Goal: Transaction & Acquisition: Subscribe to service/newsletter

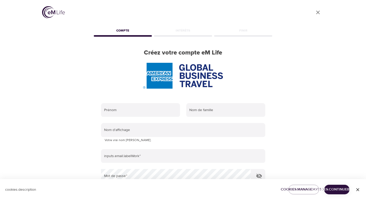
click at [329, 103] on div "User Profile Compte Intérêts Finir Créez votre compte eM Life Prénom Nom de fam…" at bounding box center [183, 100] width 295 height 200
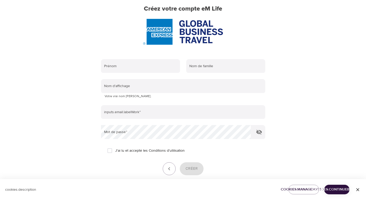
scroll to position [17, 0]
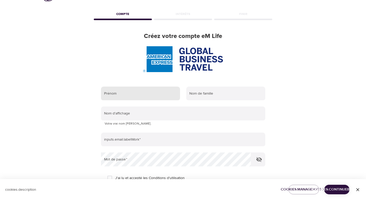
click at [143, 89] on input "text" at bounding box center [140, 94] width 79 height 14
type input "VALERIE"
type input "LEVEQUE"
type input "[PERSON_NAME]"
type input "[PERSON_NAME][EMAIL_ADDRESS][PERSON_NAME][DOMAIN_NAME]"
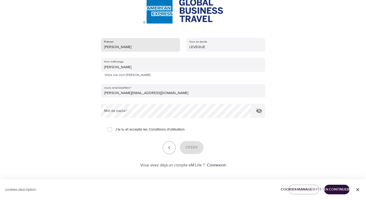
scroll to position [68, 0]
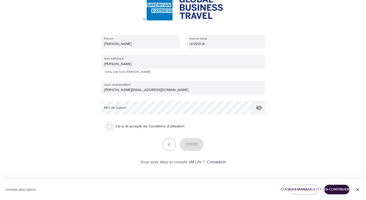
click at [111, 128] on input "J'ai lu et accepté les Conditions d'utilisation" at bounding box center [109, 126] width 11 height 11
checkbox input "true"
click at [74, 111] on div "User Profile Compte Intérêts Finir Créez votre compte eM Life Prénom VALERIE No…" at bounding box center [183, 32] width 295 height 200
click at [79, 112] on div "User Profile Compte Intérêts Finir Créez votre compte eM Life Prénom VALERIE No…" at bounding box center [183, 32] width 295 height 200
click at [196, 145] on span "Créer" at bounding box center [192, 144] width 12 height 7
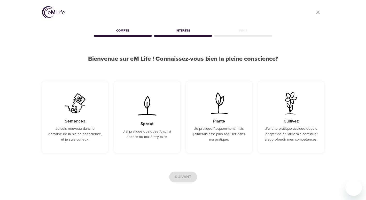
scroll to position [19, 0]
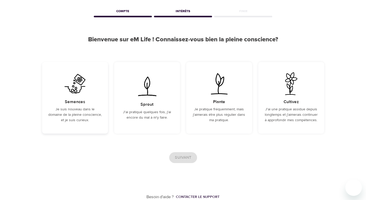
click at [94, 105] on div "Semences Je suis nouveau dans le domaine de la pleine conscience, et je suis cu…" at bounding box center [75, 98] width 66 height 72
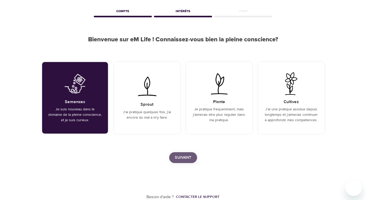
click at [190, 157] on span "Suivant" at bounding box center [183, 157] width 17 height 7
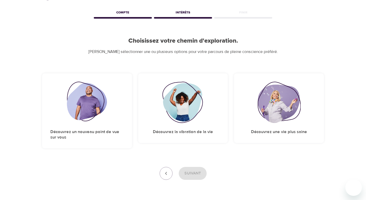
scroll to position [35, 0]
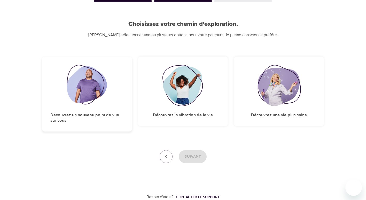
click at [90, 110] on div "Découvrez un nouveau point de vue sur vous" at bounding box center [87, 94] width 90 height 75
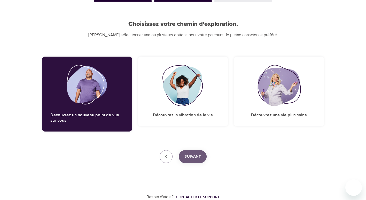
click at [193, 161] on button "Suivant" at bounding box center [193, 156] width 28 height 13
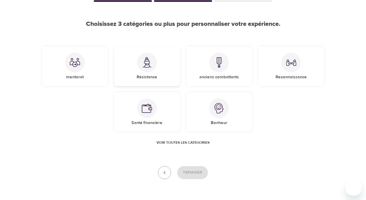
click at [150, 65] on img at bounding box center [147, 62] width 10 height 11
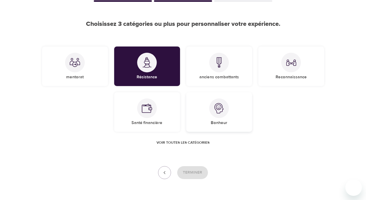
click at [227, 118] on div "Bonheur" at bounding box center [219, 112] width 66 height 40
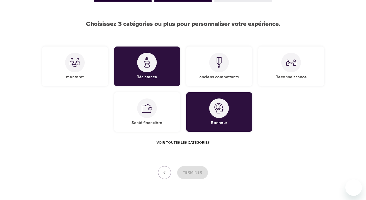
click at [183, 145] on span "Voir toutes les catégories" at bounding box center [183, 143] width 53 height 6
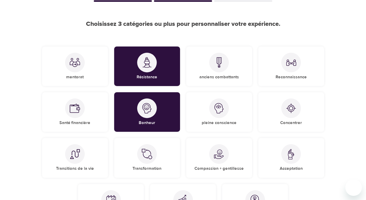
scroll to position [61, 0]
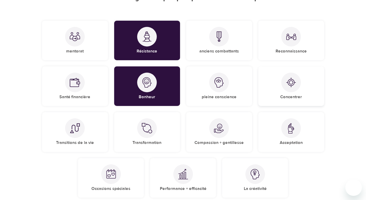
click at [302, 92] on div "Concentrer" at bounding box center [291, 86] width 66 height 40
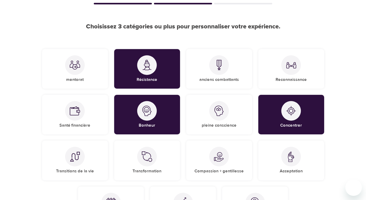
scroll to position [103, 0]
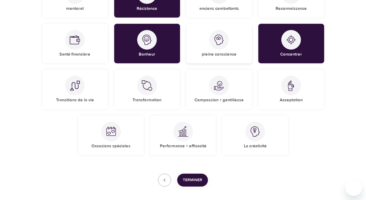
click at [220, 45] on div at bounding box center [219, 40] width 20 height 20
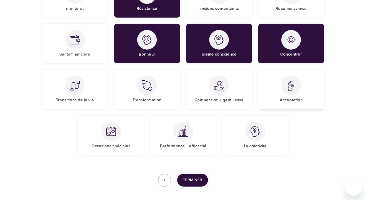
click at [311, 100] on div "Acceptation" at bounding box center [291, 90] width 66 height 40
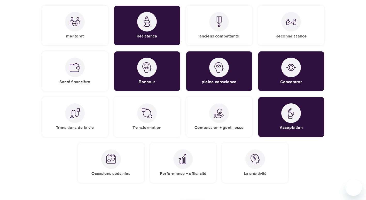
scroll to position [75, 0]
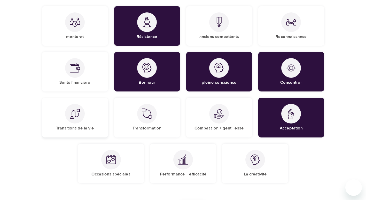
click at [82, 124] on div "Transitions de la vie" at bounding box center [75, 118] width 66 height 40
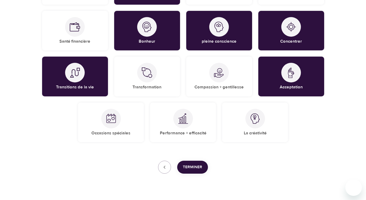
scroll to position [127, 0]
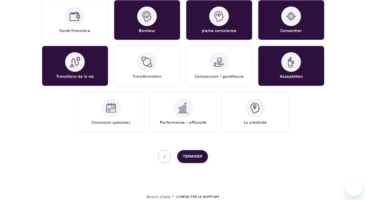
click at [196, 158] on span "Terminer" at bounding box center [192, 156] width 19 height 7
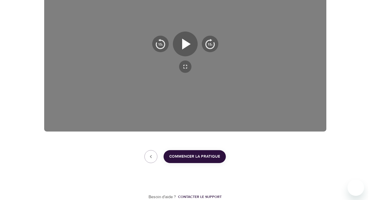
scroll to position [119, 0]
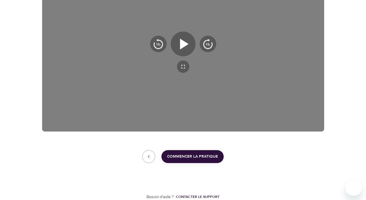
click at [194, 156] on span "Commencer la pratique" at bounding box center [192, 156] width 51 height 7
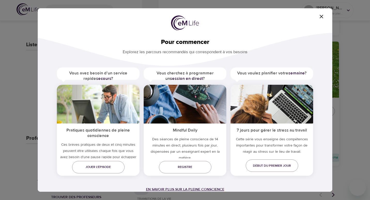
click at [183, 190] on span "En savoir plus sur la pleine conscience" at bounding box center [185, 189] width 78 height 5
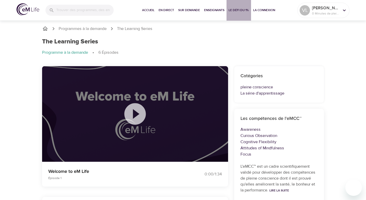
click at [237, 13] on button "Le défi du 1%" at bounding box center [239, 10] width 25 height 21
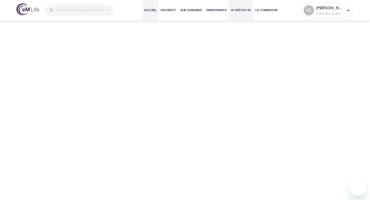
click at [150, 9] on span "Accueil" at bounding box center [150, 9] width 12 height 5
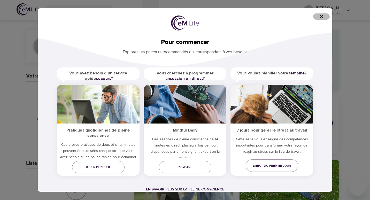
click at [323, 18] on icon "button" at bounding box center [321, 16] width 6 height 6
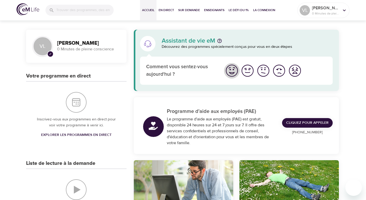
click at [234, 73] on img "Je me sens bien" at bounding box center [232, 71] width 14 height 14
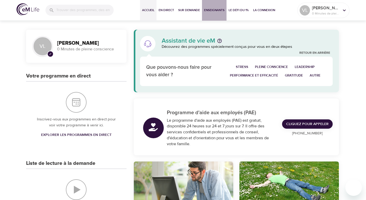
click at [205, 10] on span "Enseignants" at bounding box center [214, 9] width 20 height 5
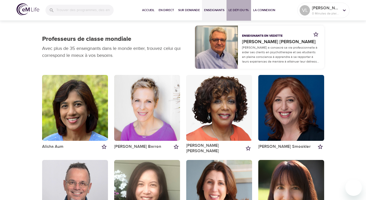
click at [239, 8] on span "Le défi du 1%" at bounding box center [239, 9] width 20 height 5
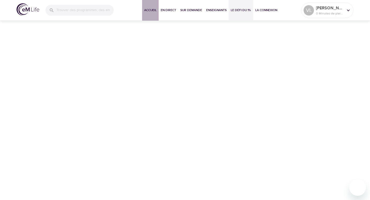
click at [147, 11] on span "Accueil" at bounding box center [150, 9] width 12 height 5
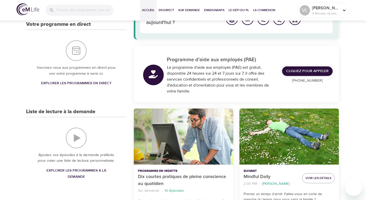
scroll to position [103, 0]
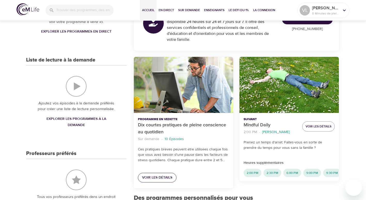
click at [165, 179] on span "Voir les détails" at bounding box center [157, 177] width 30 height 6
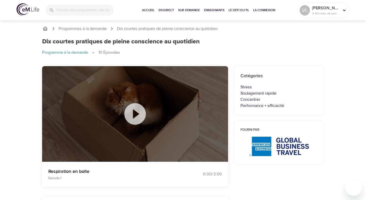
click at [134, 114] on icon at bounding box center [135, 114] width 26 height 26
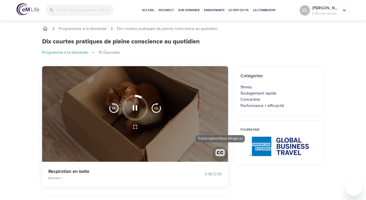
click at [221, 153] on img "button" at bounding box center [220, 154] width 10 height 10
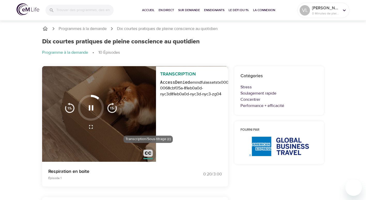
click at [149, 154] on img "button" at bounding box center [148, 155] width 10 height 10
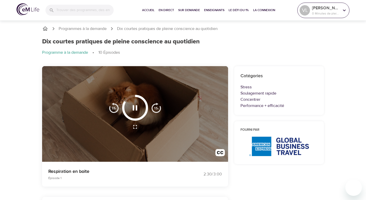
click at [327, 14] on p "0 Minutes de pleine conscience" at bounding box center [325, 13] width 27 height 5
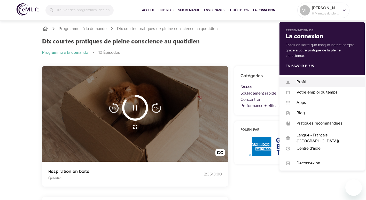
click at [301, 81] on div "Profil" at bounding box center [324, 82] width 68 height 6
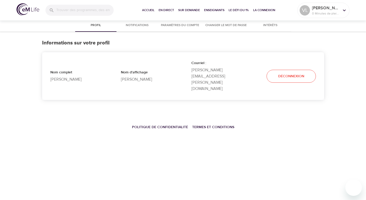
select select "10"
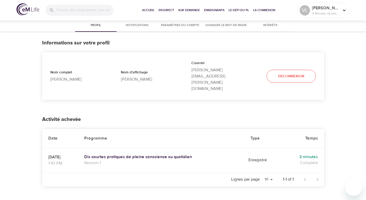
scroll to position [17, 0]
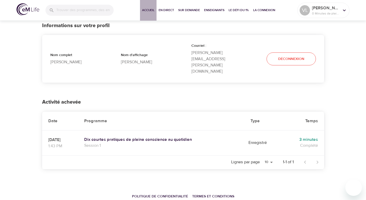
click at [144, 8] on span "Accueil" at bounding box center [148, 9] width 12 height 5
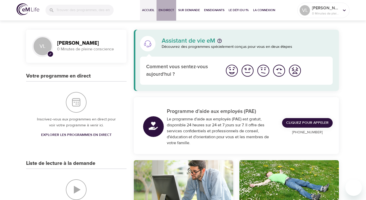
click at [170, 12] on span "En direct" at bounding box center [167, 9] width 16 height 5
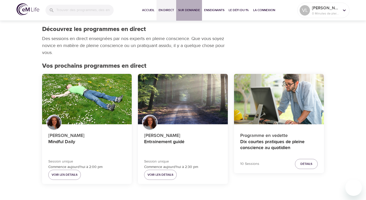
click at [183, 12] on span "Sur demande" at bounding box center [189, 9] width 22 height 5
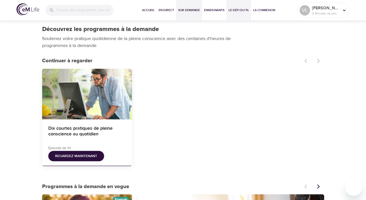
click at [242, 13] on span "Le défi du 1%" at bounding box center [239, 9] width 20 height 5
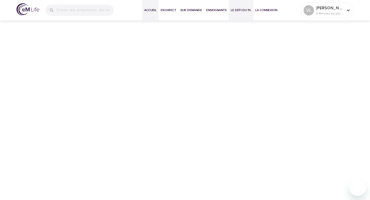
click at [150, 9] on span "Accueil" at bounding box center [150, 9] width 12 height 5
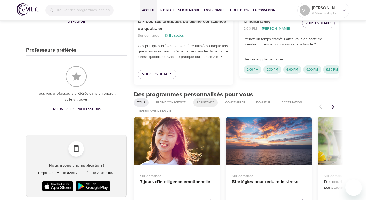
scroll to position [310, 0]
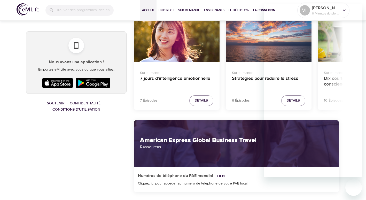
click at [241, 113] on div "Sur demande Stratégies pour réduire le stress 6 Épisodes Détails" at bounding box center [269, 64] width 86 height 100
click at [270, 183] on div "Cliquez ici pour accéder au numéro de téléphone de votre PAE local." at bounding box center [236, 183] width 197 height 5
click at [234, 113] on div "Sur demande Stratégies pour réduire le stress 6 Épisodes Détails" at bounding box center [269, 64] width 86 height 100
click at [236, 116] on div "Assistant de vie eM Découvrez des programmes spécialement conçus pour vous en d…" at bounding box center [237, 73] width 214 height 713
click at [255, 185] on div "Cliquez ici pour accéder au numéro de téléphone de votre PAE local." at bounding box center [236, 183] width 197 height 5
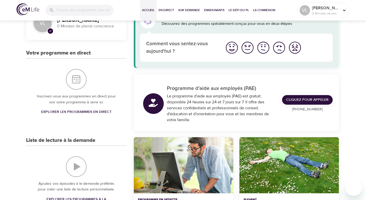
scroll to position [0, 0]
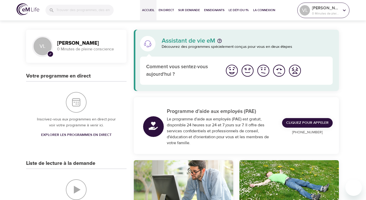
click at [331, 11] on p "0 Minutes de pleine conscience" at bounding box center [325, 13] width 27 height 5
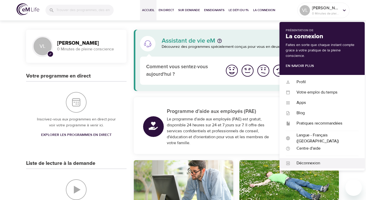
click at [311, 162] on div "Déconnexion" at bounding box center [324, 163] width 68 height 6
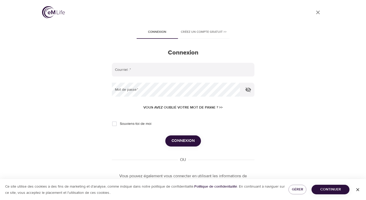
type input "valerie.leveque@amexgbt.com"
click at [228, 9] on div "User Profile" at bounding box center [183, 13] width 282 height 14
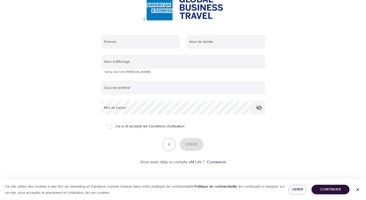
scroll to position [17, 0]
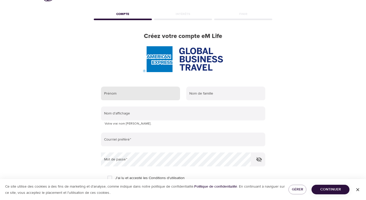
click at [124, 96] on input "text" at bounding box center [140, 94] width 79 height 14
type input "VALERIE"
type input "LEVEQUE"
type input "[PERSON_NAME]"
type input "[PERSON_NAME][EMAIL_ADDRESS][PERSON_NAME][DOMAIN_NAME]"
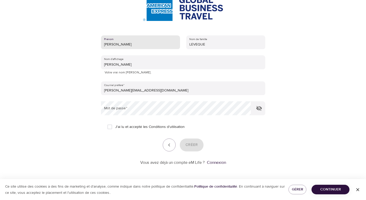
scroll to position [68, 0]
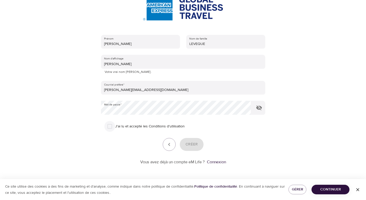
drag, startPoint x: 107, startPoint y: 126, endPoint x: 113, endPoint y: 134, distance: 10.1
click at [107, 126] on input "J'ai lu et accepté les Conditions d'utilisation" at bounding box center [109, 126] width 11 height 11
click at [109, 126] on input "J'ai lu et accepté les Conditions d'utilisation" at bounding box center [109, 126] width 11 height 11
checkbox input "false"
click at [342, 189] on span "Continuer" at bounding box center [331, 189] width 30 height 6
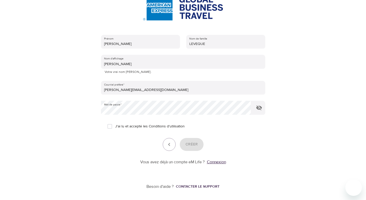
click at [212, 160] on link "Connexion" at bounding box center [216, 161] width 19 height 5
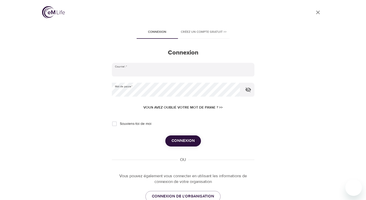
type input "[PERSON_NAME][EMAIL_ADDRESS][PERSON_NAME][DOMAIN_NAME]"
click at [114, 125] on input "Souviens-toi de moi" at bounding box center [114, 123] width 11 height 11
checkbox input "true"
click at [195, 142] on button "Connexion" at bounding box center [183, 140] width 36 height 11
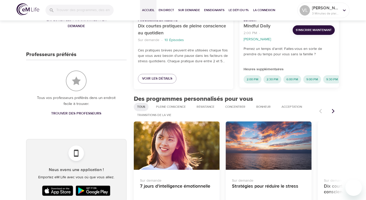
scroll to position [155, 0]
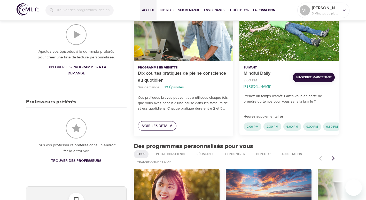
click at [164, 127] on span "Voir les détails" at bounding box center [157, 126] width 30 height 6
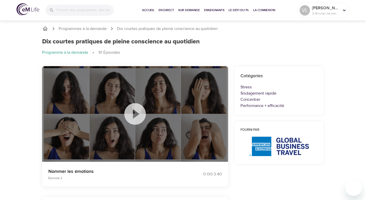
click at [134, 114] on icon at bounding box center [135, 114] width 26 height 26
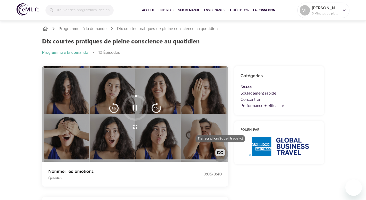
click at [219, 152] on img "button" at bounding box center [220, 154] width 10 height 10
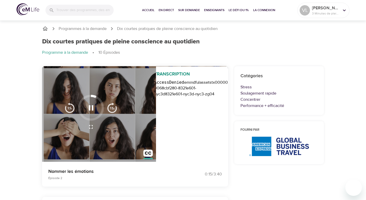
scroll to position [0, 10]
click at [152, 117] on div "Transcription AccessDenied emindfulassets tx00000376bde1ab7d6c0f3-0068cbf280-83…" at bounding box center [184, 114] width 88 height 96
click at [150, 162] on div "Nommer les émotions Épisode 2 0:24 / 3:40" at bounding box center [135, 174] width 192 height 31
click at [156, 58] on div "Dix courtes pratiques de pleine conscience au quotidien Programme à la demande …" at bounding box center [183, 49] width 288 height 28
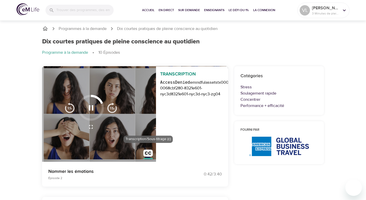
click at [148, 155] on img "button" at bounding box center [148, 155] width 10 height 10
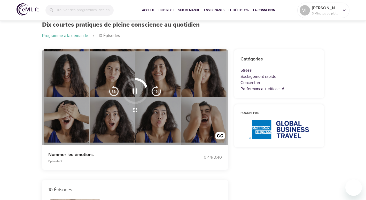
scroll to position [26, 0]
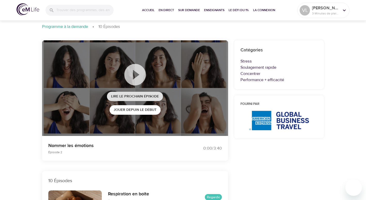
click at [141, 95] on span "Lire le prochain épisode" at bounding box center [135, 96] width 48 height 6
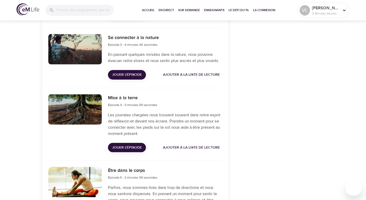
scroll to position [362, 0]
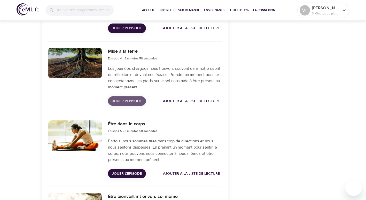
click at [121, 102] on span "Jouer l'épisode" at bounding box center [127, 101] width 30 height 6
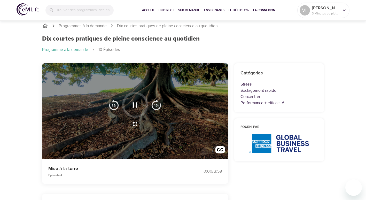
scroll to position [0, 0]
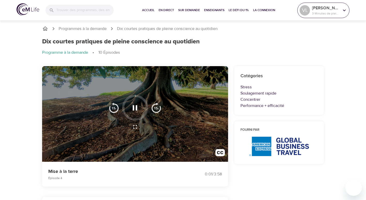
click at [326, 12] on p "3 Minutes de pleine conscience" at bounding box center [325, 13] width 27 height 5
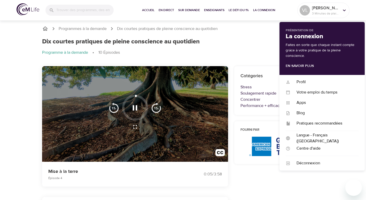
click at [257, 50] on ol "Programme à la demande 10 Épisodes" at bounding box center [183, 53] width 282 height 6
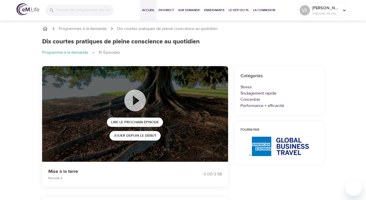
click at [149, 9] on span "Accueil" at bounding box center [148, 9] width 12 height 5
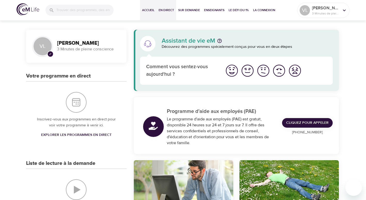
click at [170, 9] on span "En direct" at bounding box center [167, 9] width 16 height 5
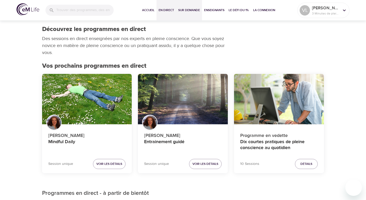
click at [182, 9] on span "Sur demande" at bounding box center [189, 9] width 22 height 5
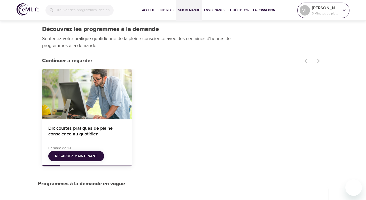
click at [331, 13] on p "3 Minutes de pleine conscience" at bounding box center [325, 13] width 27 height 5
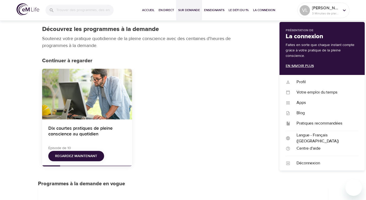
click at [297, 66] on link "En savoir plus" at bounding box center [300, 66] width 28 height 5
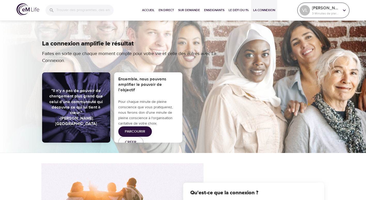
click at [334, 13] on p "3 Minutes de pleine conscience" at bounding box center [325, 13] width 27 height 5
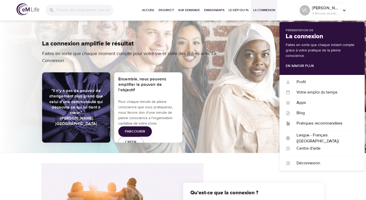
click at [268, 51] on div "La connexion amplifie le résultat Faites en sorte que chaque moment compte pour…" at bounding box center [183, 52] width 282 height 24
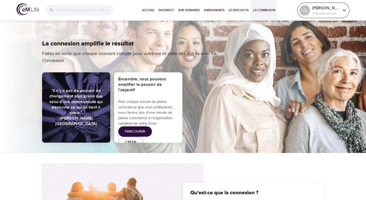
click at [342, 8] on icon at bounding box center [345, 10] width 6 height 6
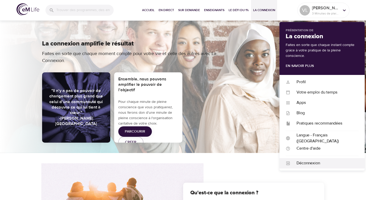
click at [314, 163] on div "Déconnexion" at bounding box center [324, 163] width 68 height 6
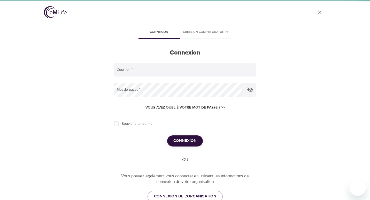
type input "valerie.leveque@amexgbt.com"
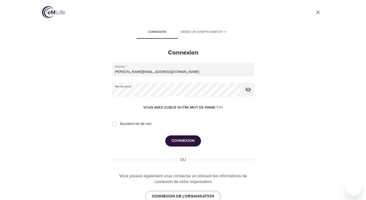
click at [192, 143] on span "Connexion" at bounding box center [183, 140] width 23 height 7
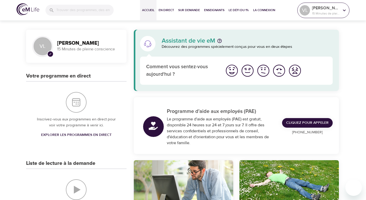
click at [317, 10] on p "[PERSON_NAME]" at bounding box center [325, 8] width 27 height 6
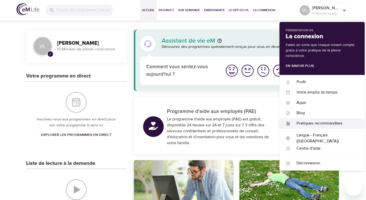
click at [314, 123] on div "Pratiques recommandées" at bounding box center [324, 123] width 68 height 6
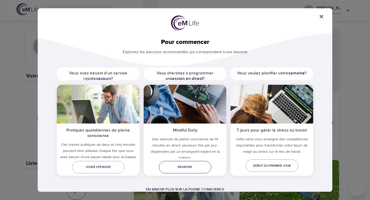
click at [194, 169] on span "Registre" at bounding box center [185, 166] width 44 height 5
